Goal: Task Accomplishment & Management: Use online tool/utility

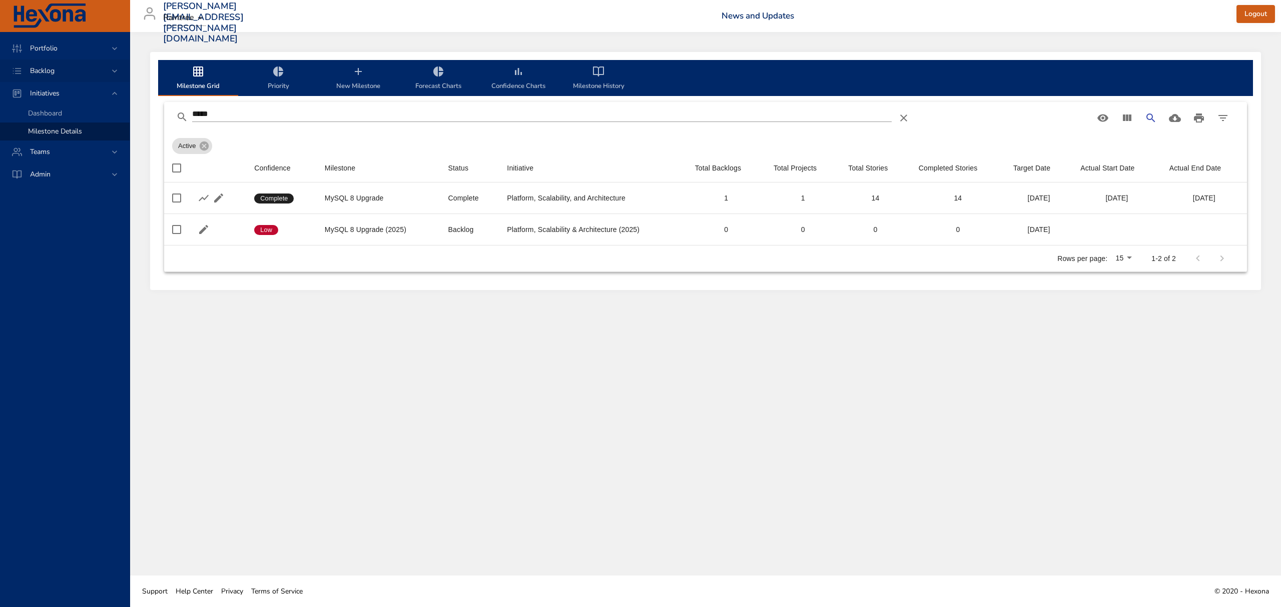
click at [41, 69] on span "Backlog" at bounding box center [42, 71] width 41 height 10
click at [48, 95] on span "Backlog Details" at bounding box center [52, 91] width 48 height 10
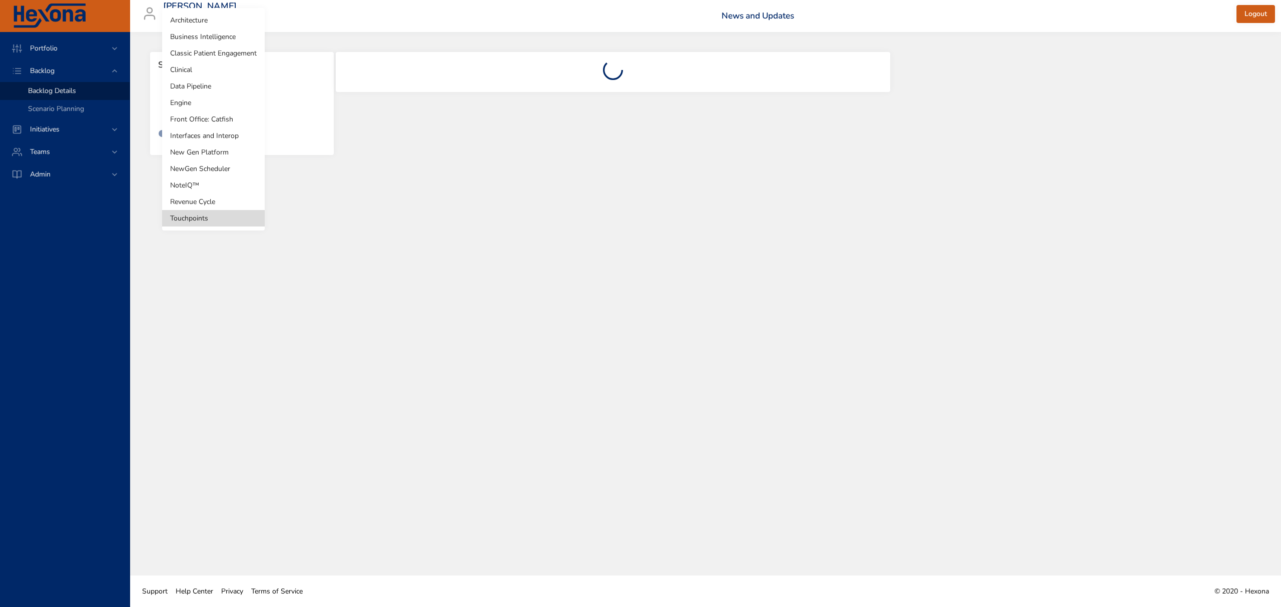
click at [203, 103] on body "Portfolio Backlog Backlog Details Scenario Planning Initiatives Teams Admin [PE…" at bounding box center [640, 303] width 1281 height 607
click at [201, 71] on li "Clinical" at bounding box center [213, 70] width 103 height 17
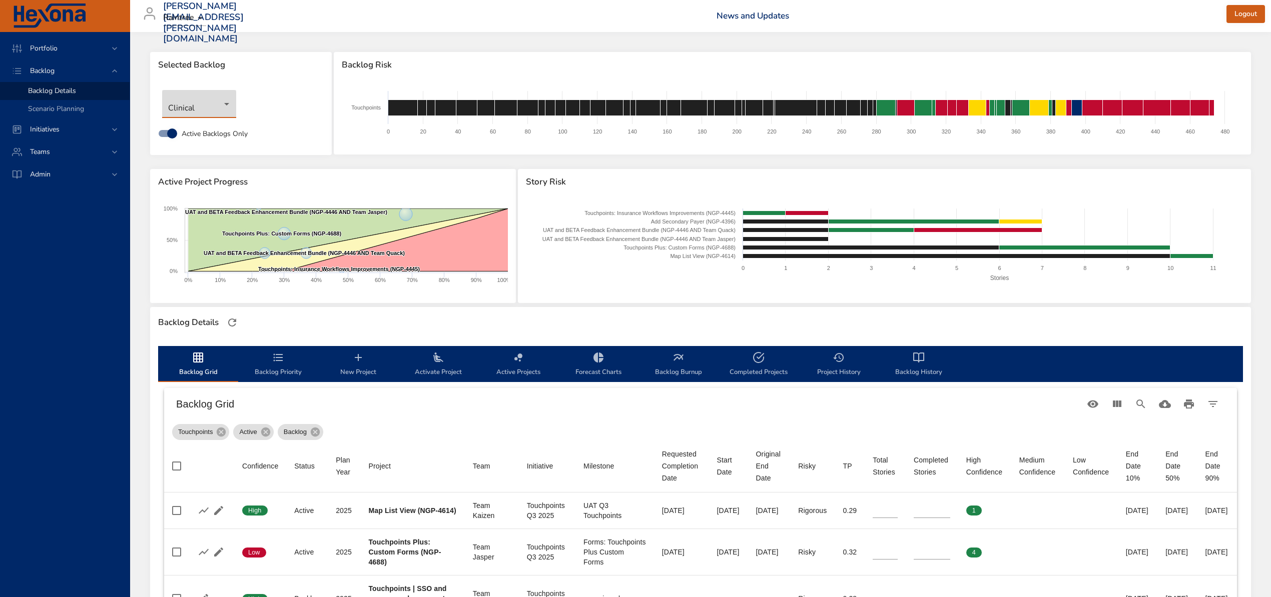
type input "*"
type input "**"
type input "*"
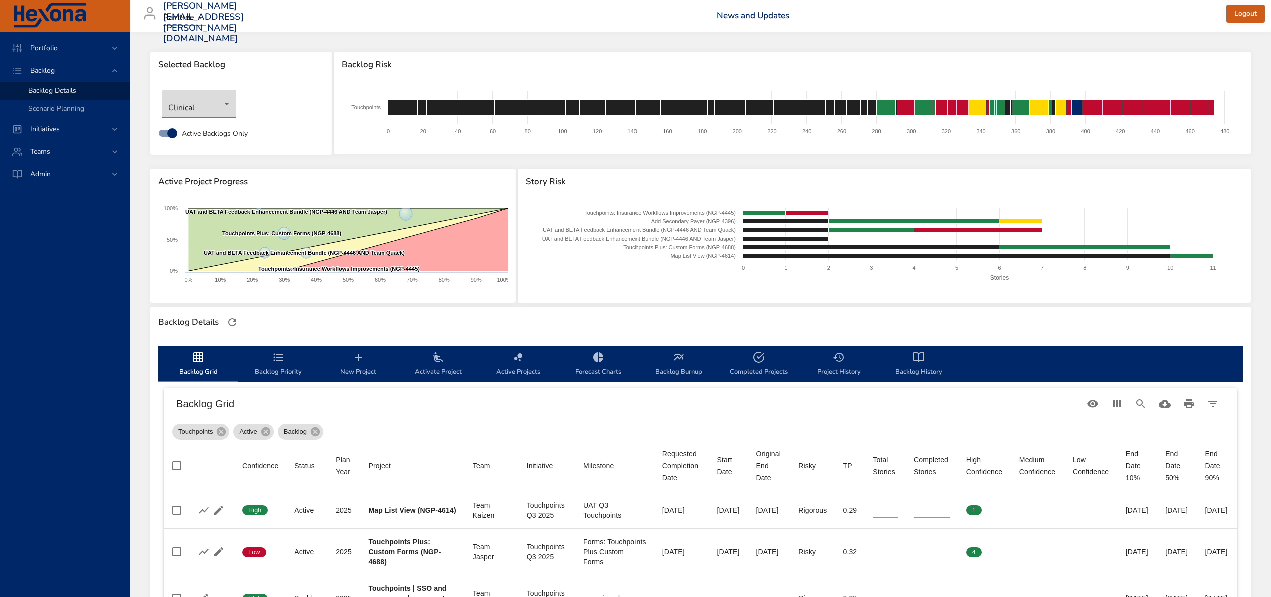
type input "*"
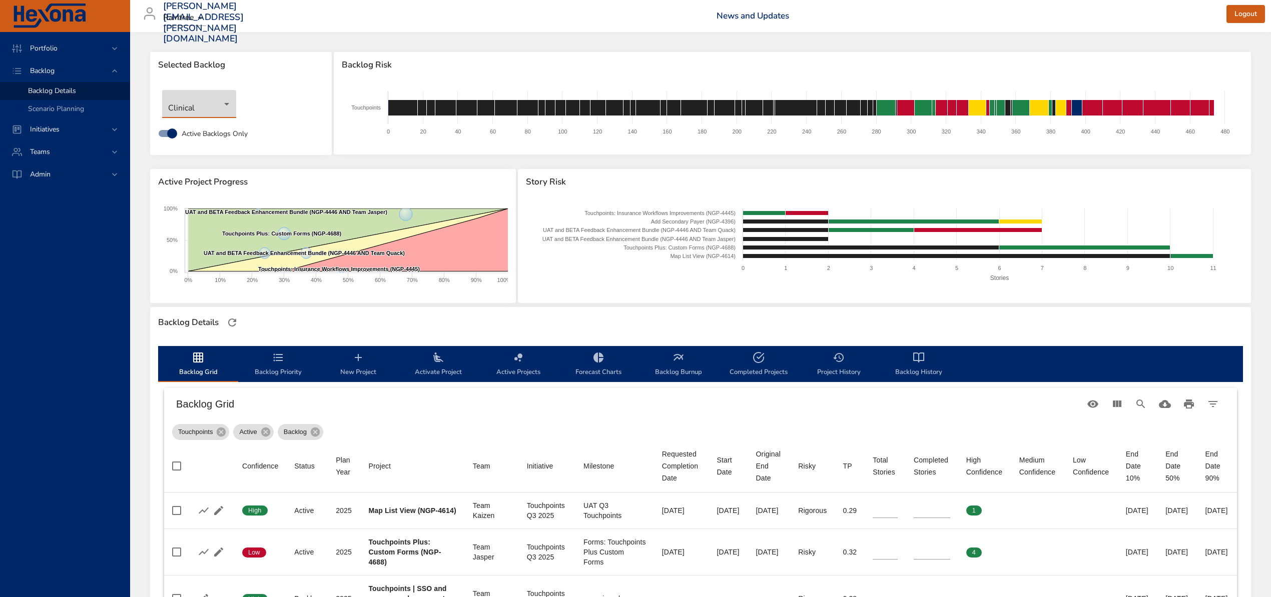
type input "*"
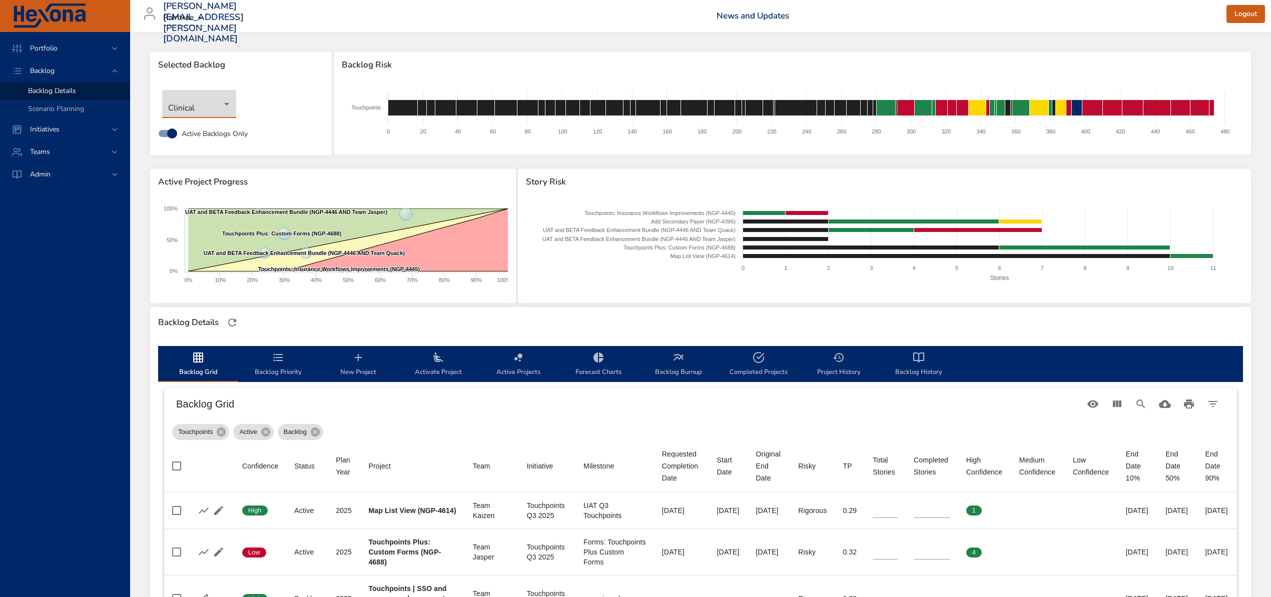
type input "*"
type input "**"
type input "*"
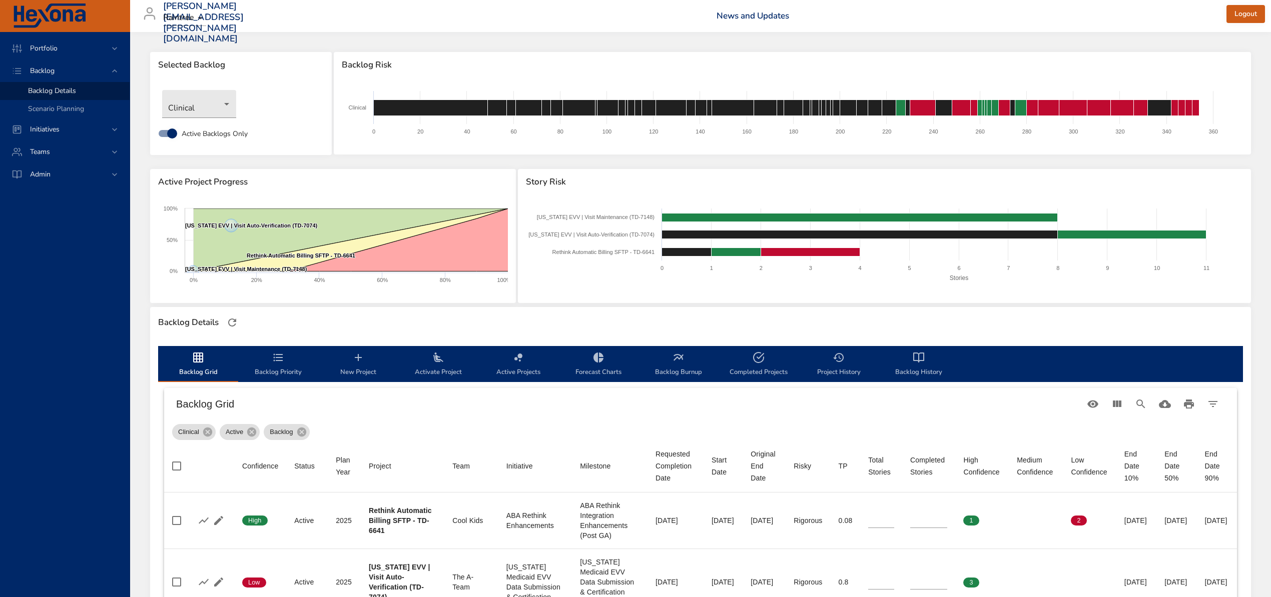
click at [917, 357] on icon "backlog-tab" at bounding box center [918, 358] width 12 height 12
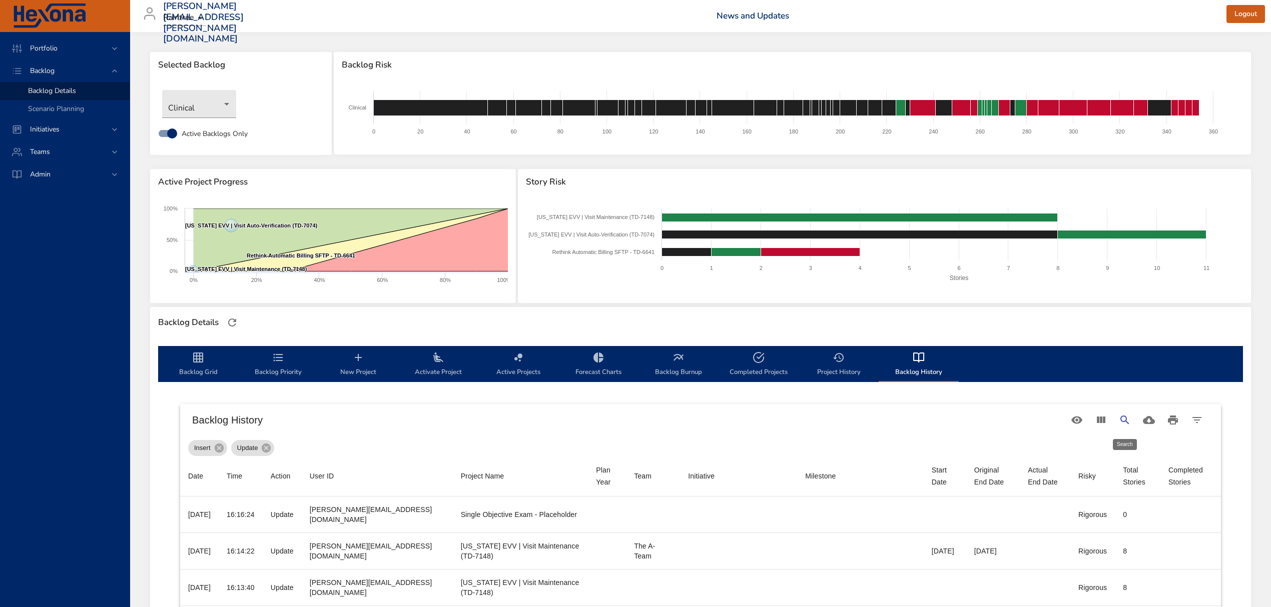
click at [1121, 420] on icon "Search" at bounding box center [1124, 420] width 9 height 9
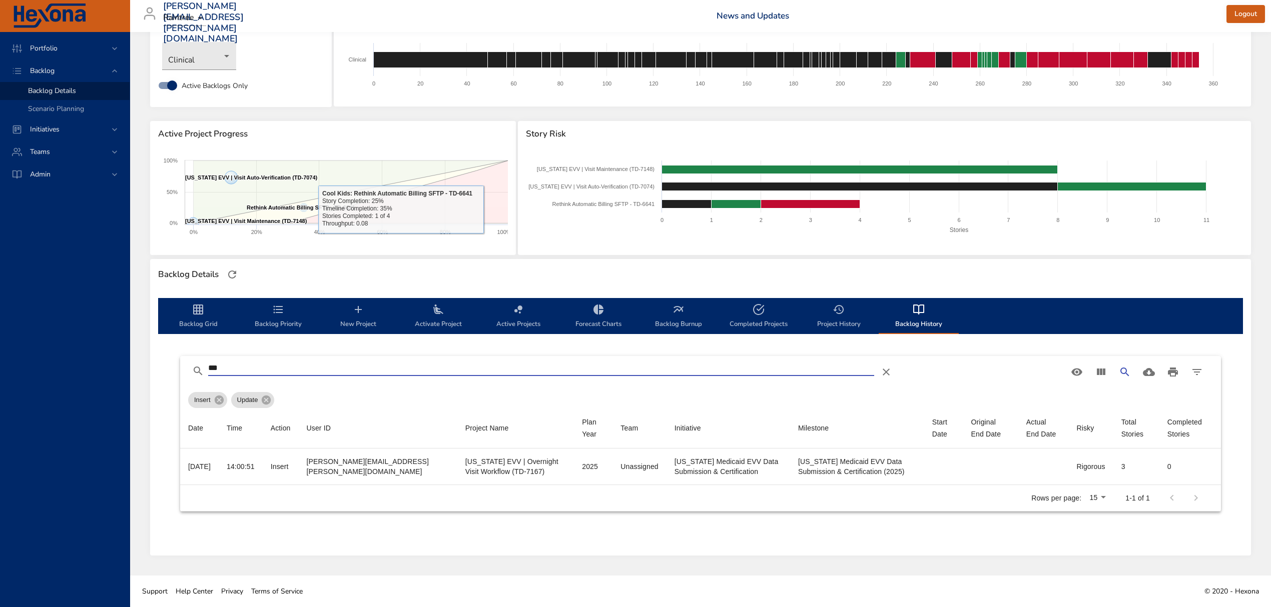
scroll to position [48, 0]
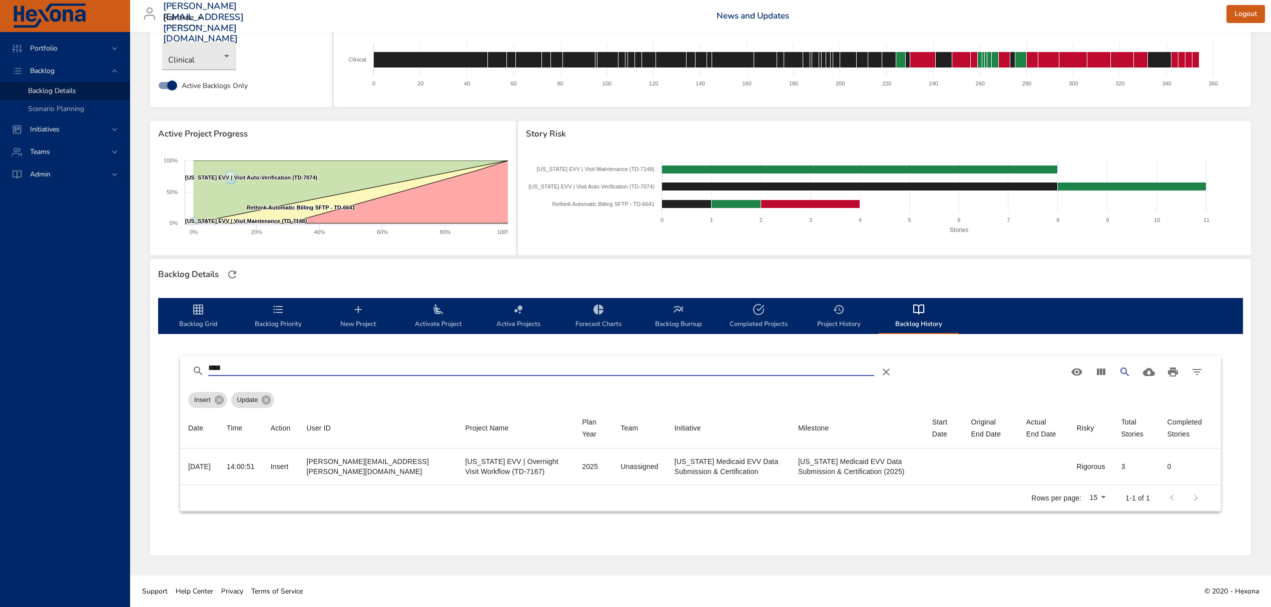
type input "****"
